Goal: Task Accomplishment & Management: Manage account settings

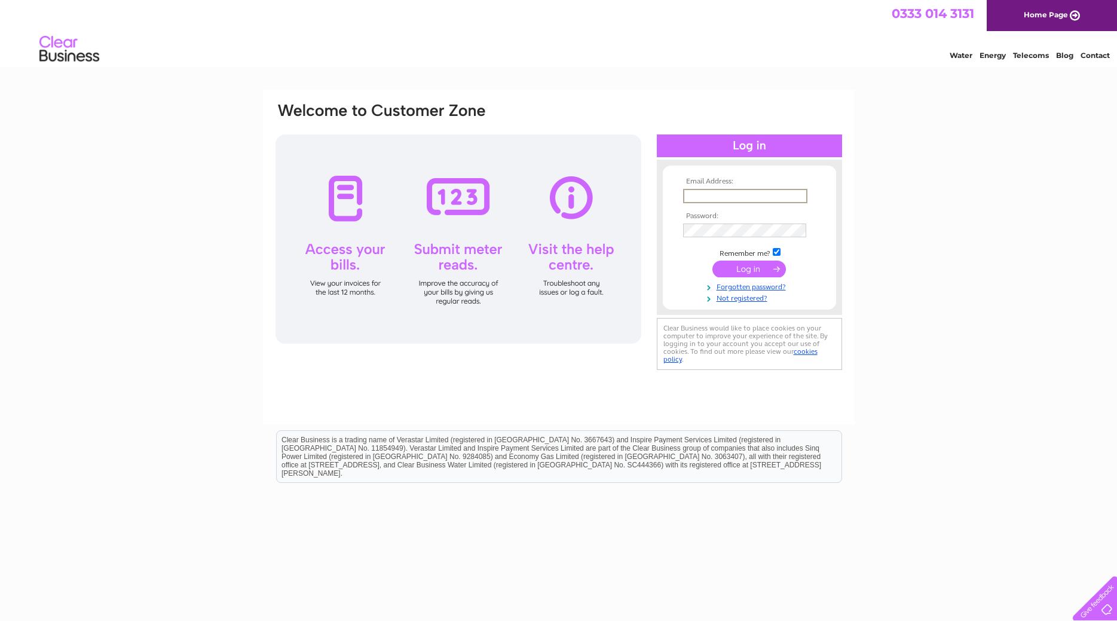
click at [725, 198] on input "text" at bounding box center [745, 196] width 124 height 14
type input "[EMAIL_ADDRESS][DOMAIN_NAME]"
click at [747, 272] on input "submit" at bounding box center [748, 267] width 73 height 17
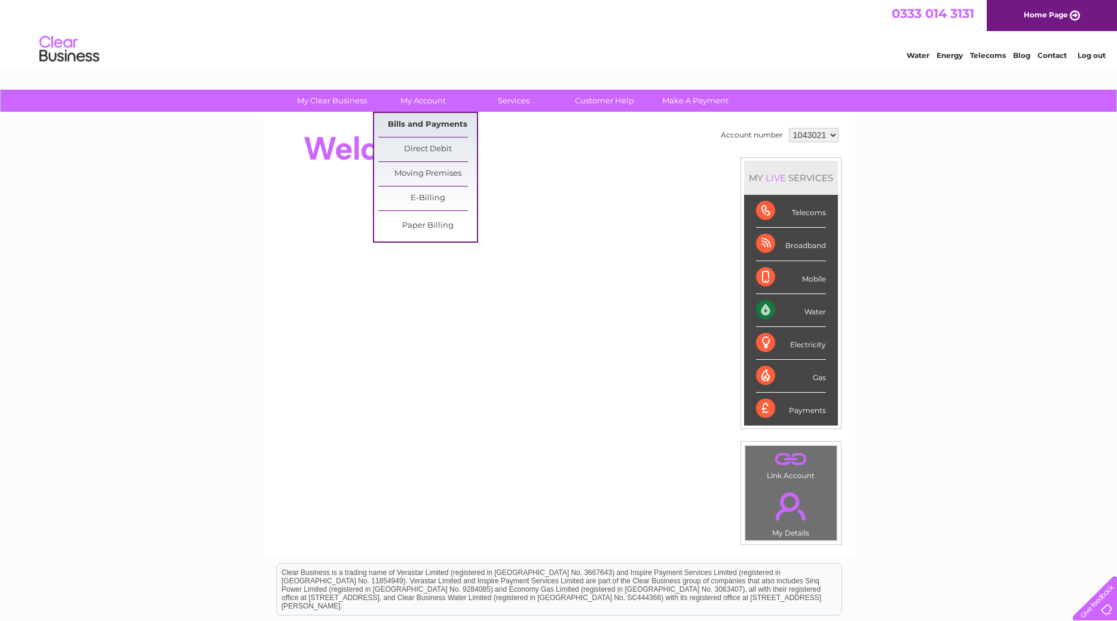
click at [418, 119] on link "Bills and Payments" at bounding box center [427, 125] width 99 height 24
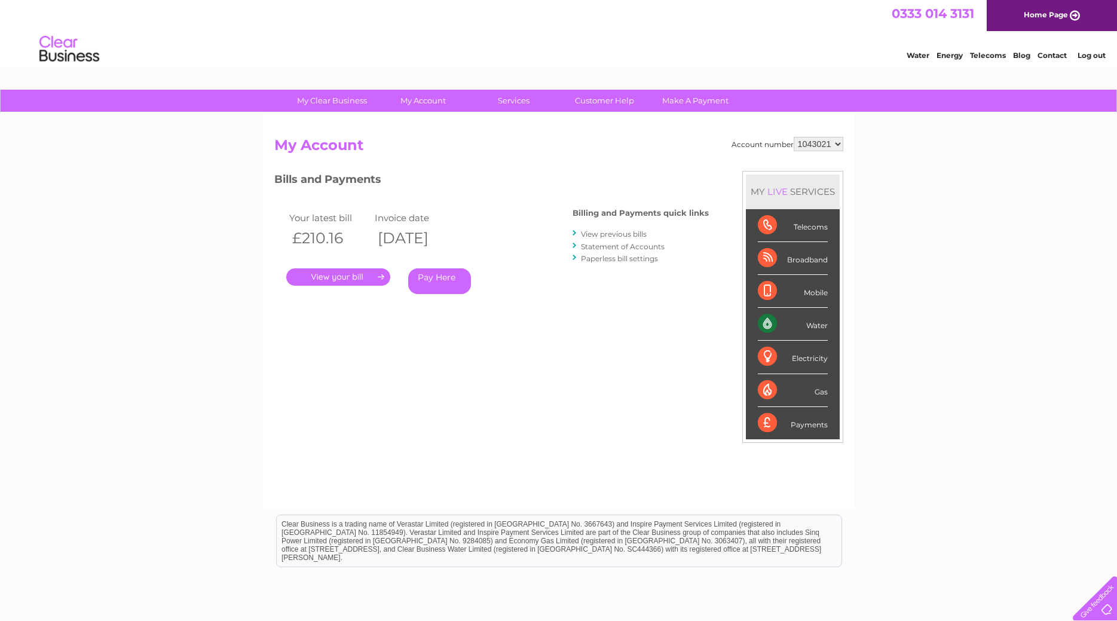
click at [341, 280] on link "." at bounding box center [338, 276] width 104 height 17
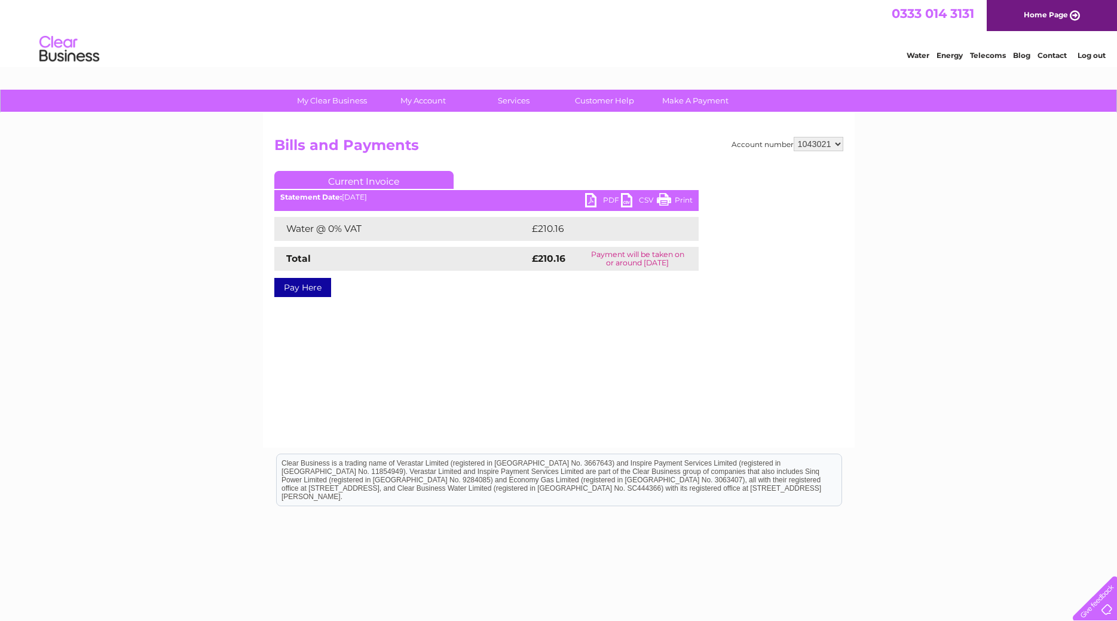
click at [591, 198] on link "PDF" at bounding box center [603, 201] width 36 height 17
click at [1097, 55] on link "Log out" at bounding box center [1091, 55] width 28 height 9
